Goal: Task Accomplishment & Management: Manage account settings

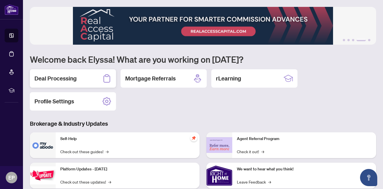
scroll to position [20, 0]
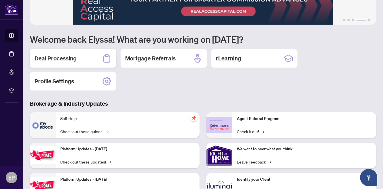
click at [70, 67] on div "Deal Processing" at bounding box center [73, 58] width 86 height 18
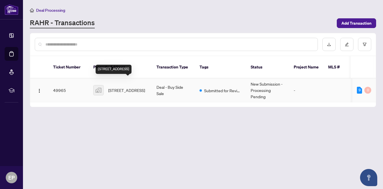
click at [130, 88] on span "[STREET_ADDRESS]" at bounding box center [126, 90] width 37 height 6
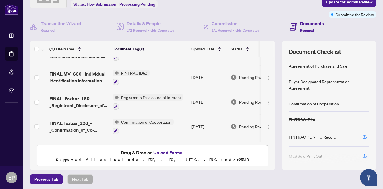
scroll to position [75, 0]
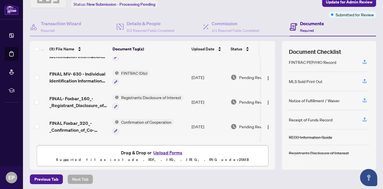
click at [178, 153] on button "Upload Forms" at bounding box center [168, 152] width 32 height 7
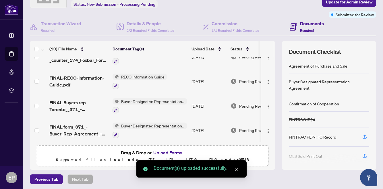
scroll to position [0, 0]
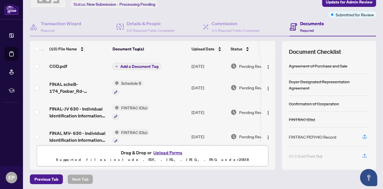
click at [139, 67] on span "Add a Document Tag" at bounding box center [139, 67] width 38 height 4
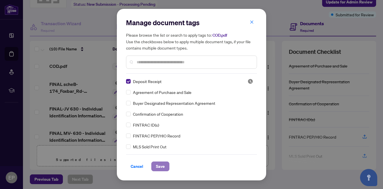
click at [163, 163] on span "Save" at bounding box center [160, 166] width 9 height 9
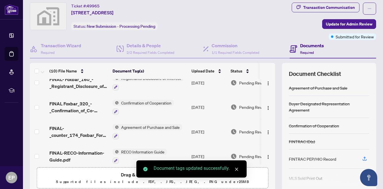
scroll to position [160, 0]
